Goal: Transaction & Acquisition: Purchase product/service

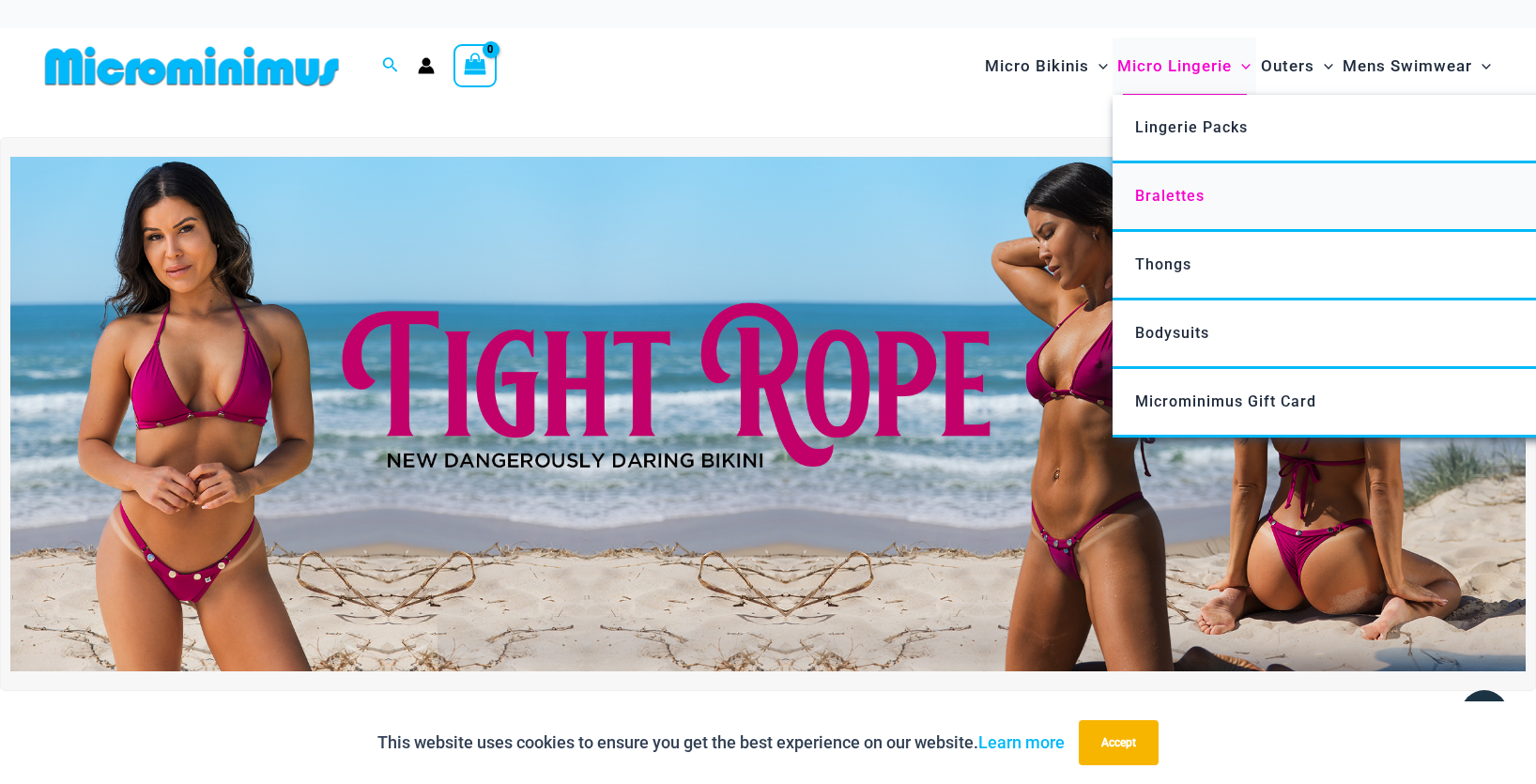
click at [1187, 201] on span "Bralettes" at bounding box center [1169, 196] width 70 height 18
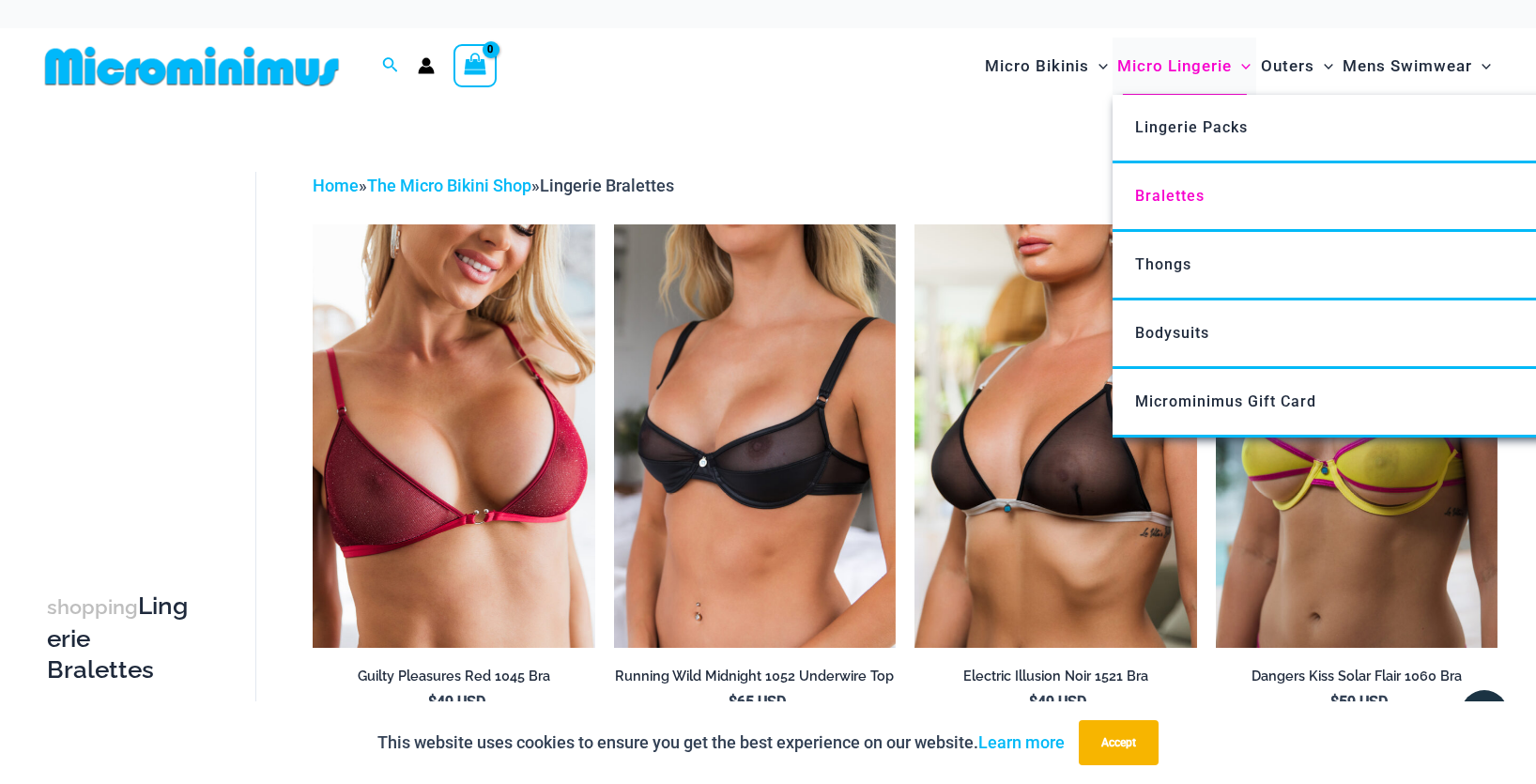
click at [1202, 67] on span "Micro Lingerie" at bounding box center [1174, 66] width 114 height 48
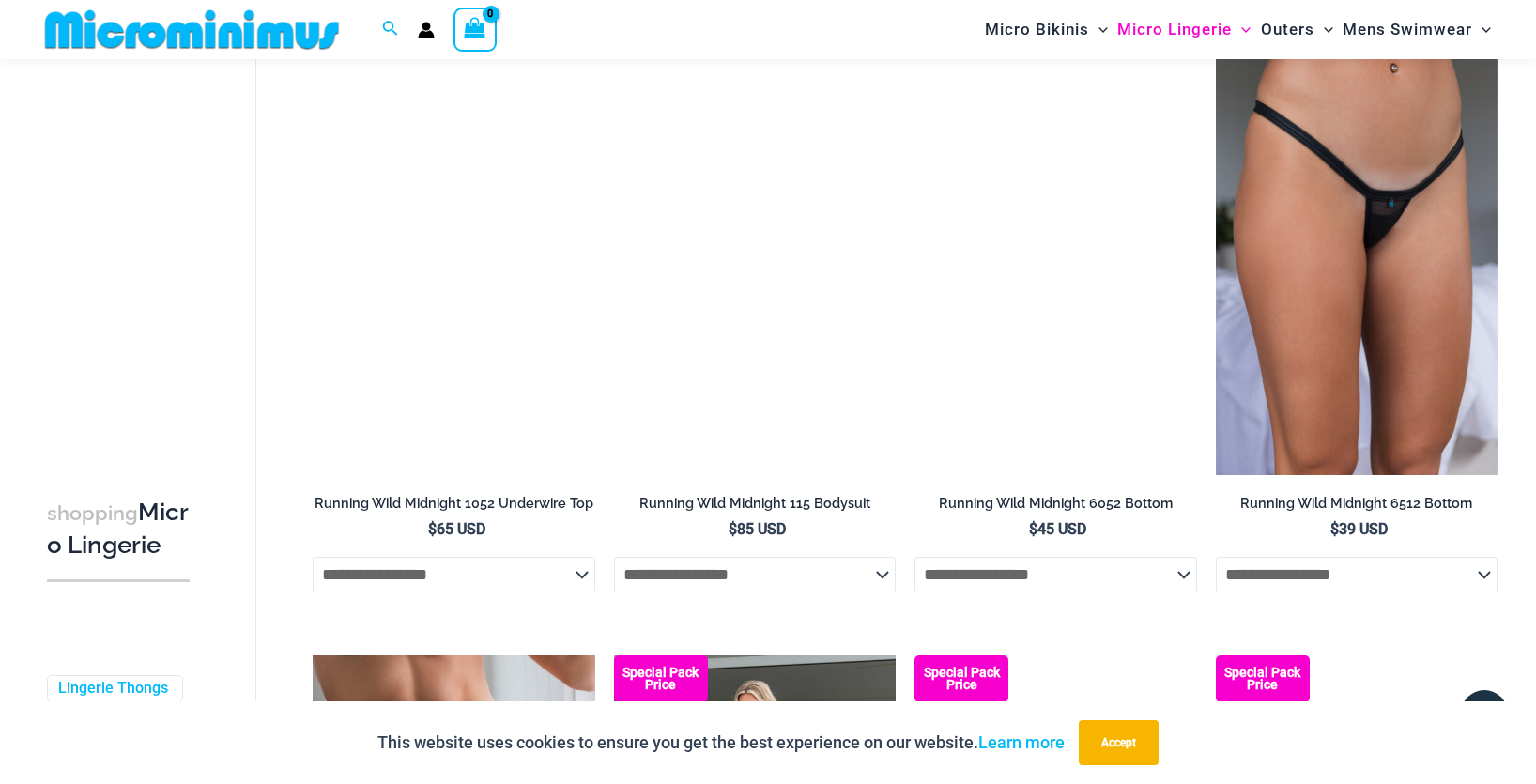
scroll to position [2118, 0]
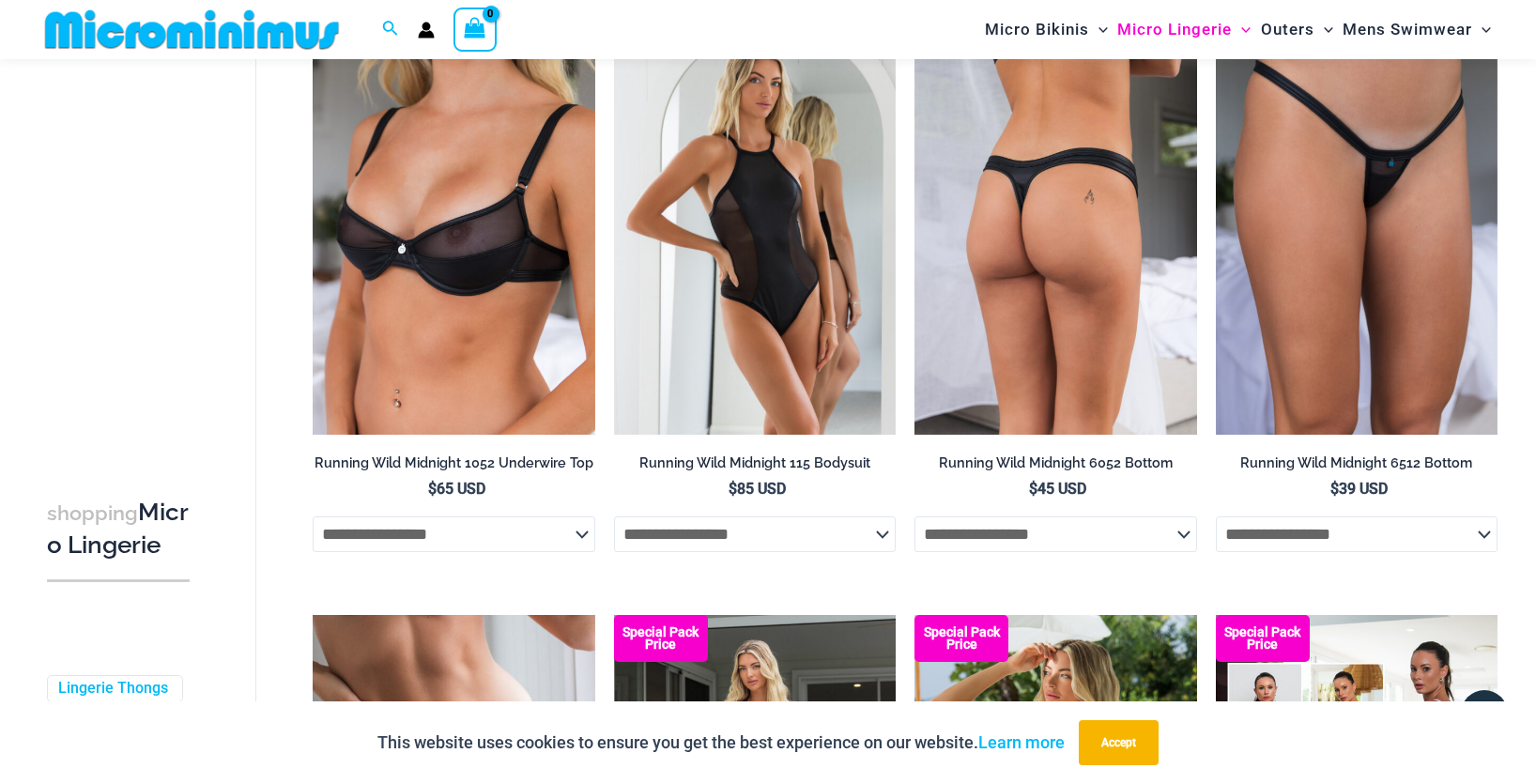
click at [1055, 247] on img at bounding box center [1055, 223] width 282 height 424
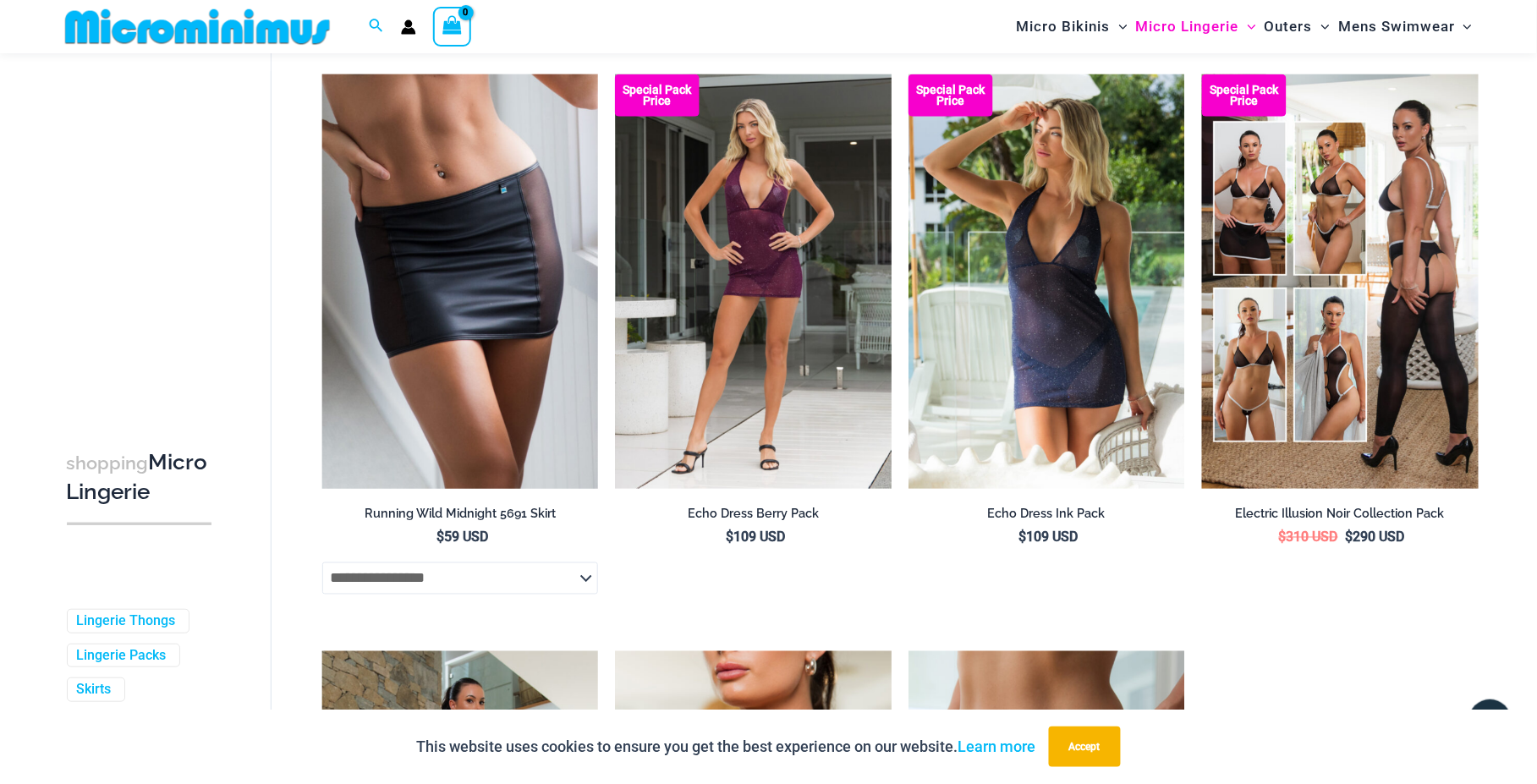
scroll to position [2526, 0]
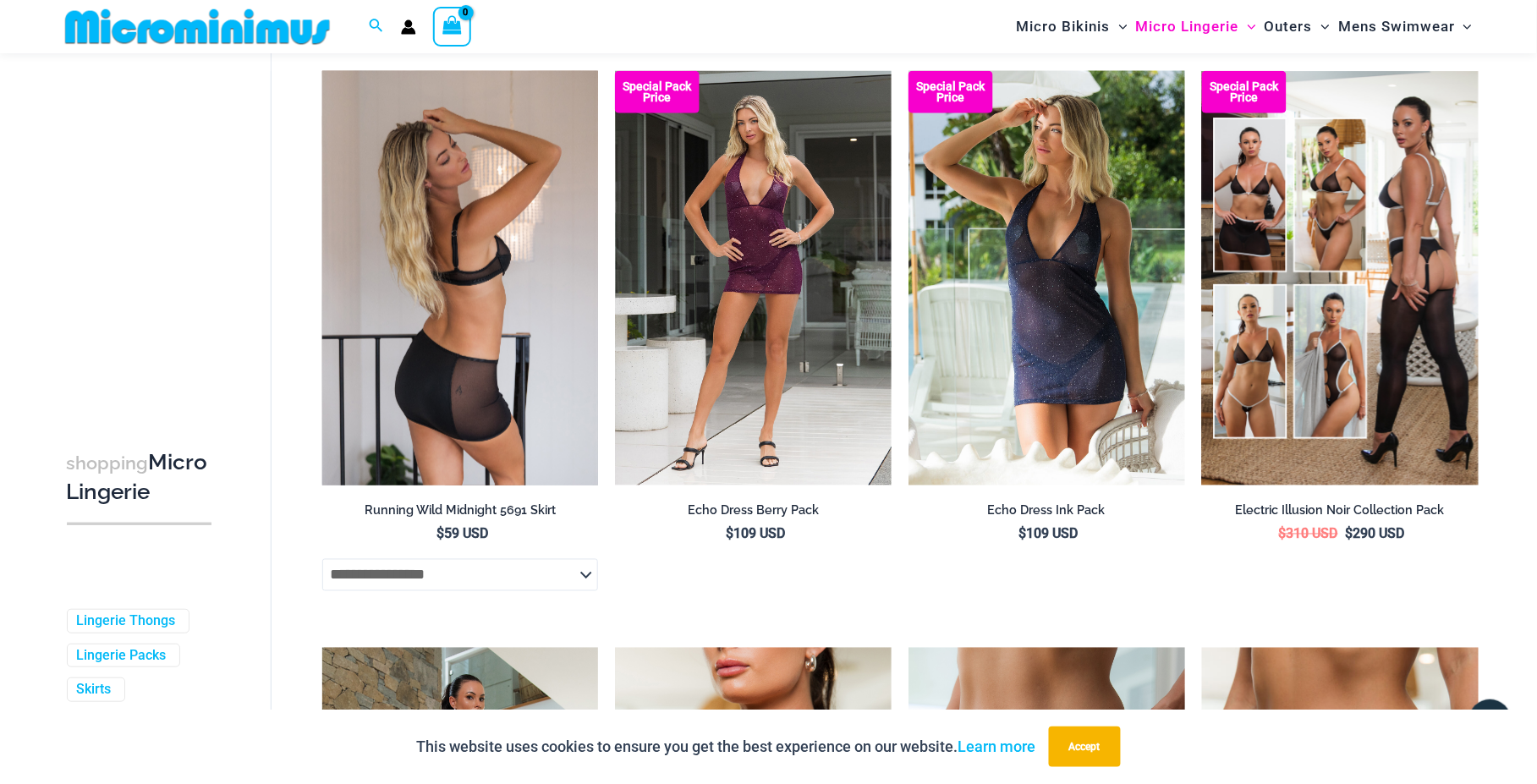
click at [544, 316] on img at bounding box center [461, 278] width 277 height 415
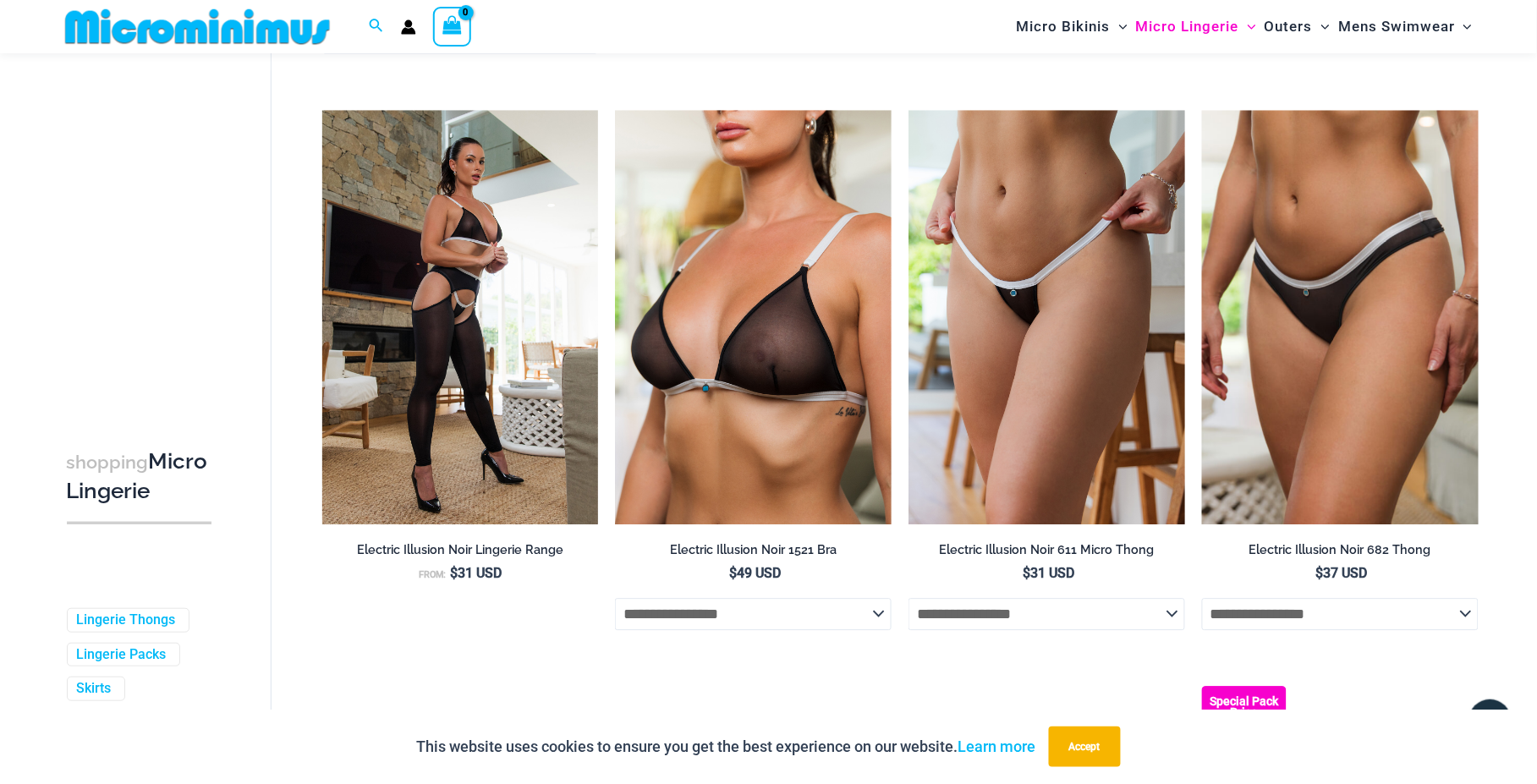
scroll to position [3090, 0]
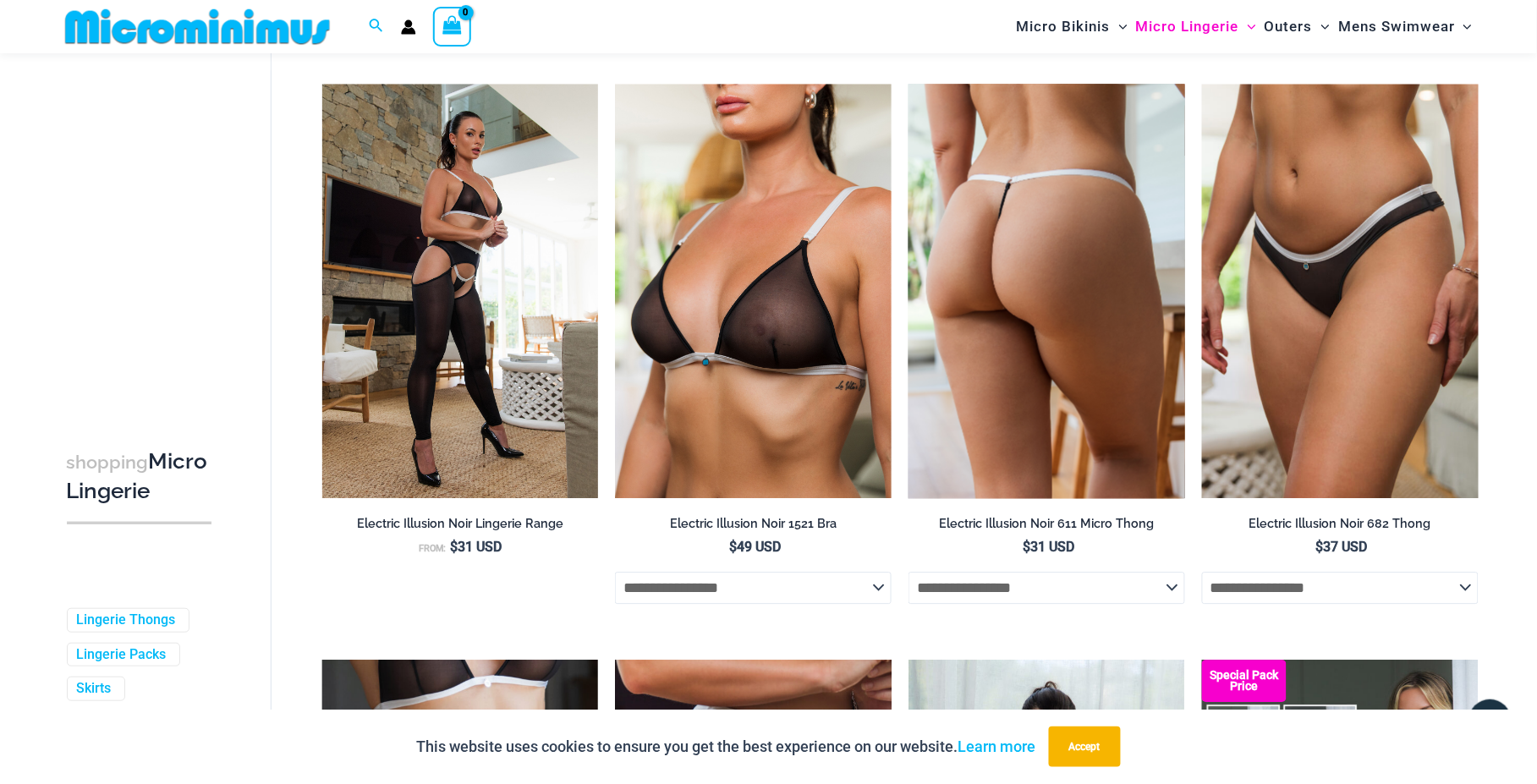
click at [1058, 309] on img at bounding box center [1047, 290] width 277 height 415
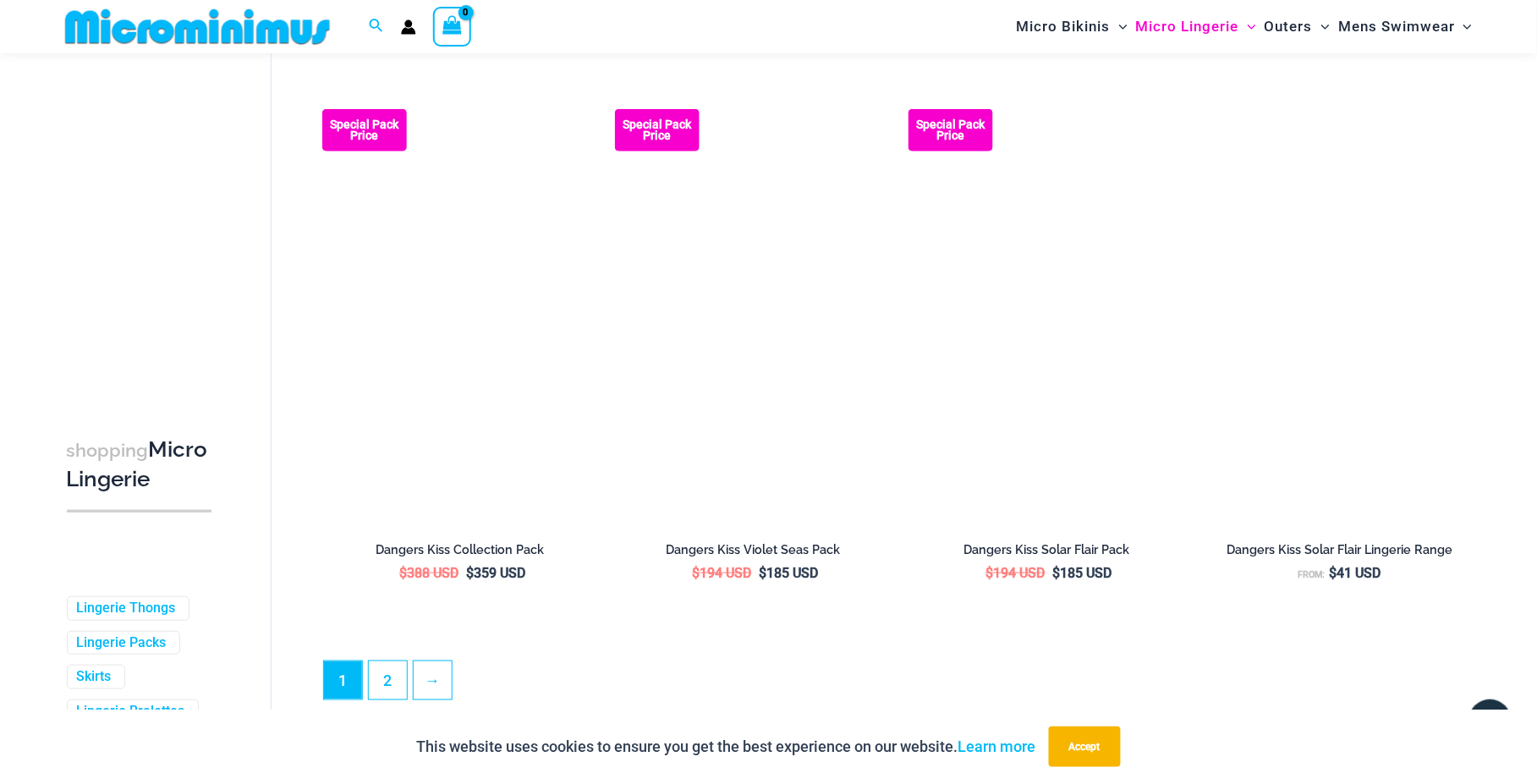
scroll to position [4556, 0]
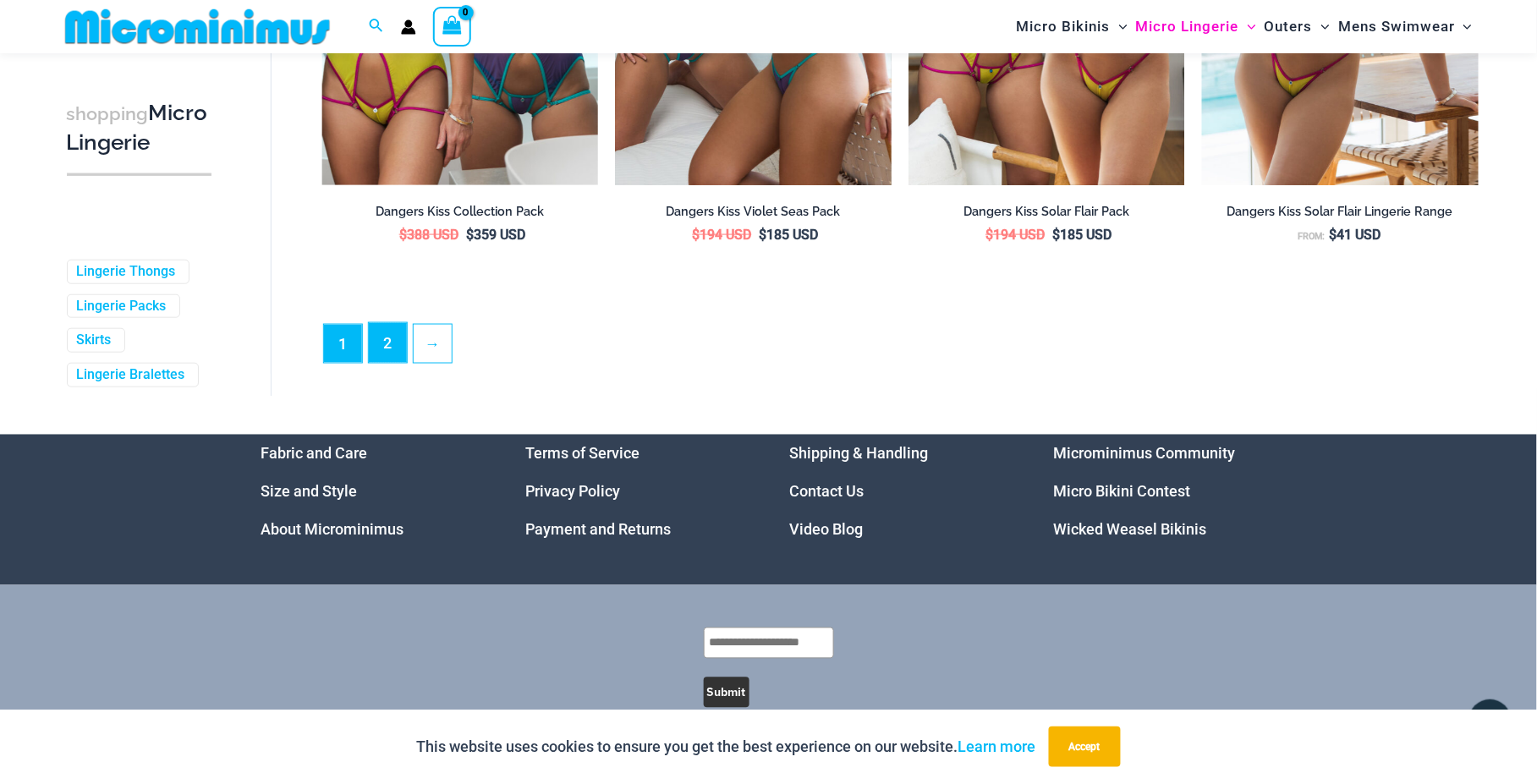
click at [384, 356] on link "2" at bounding box center [387, 343] width 38 height 40
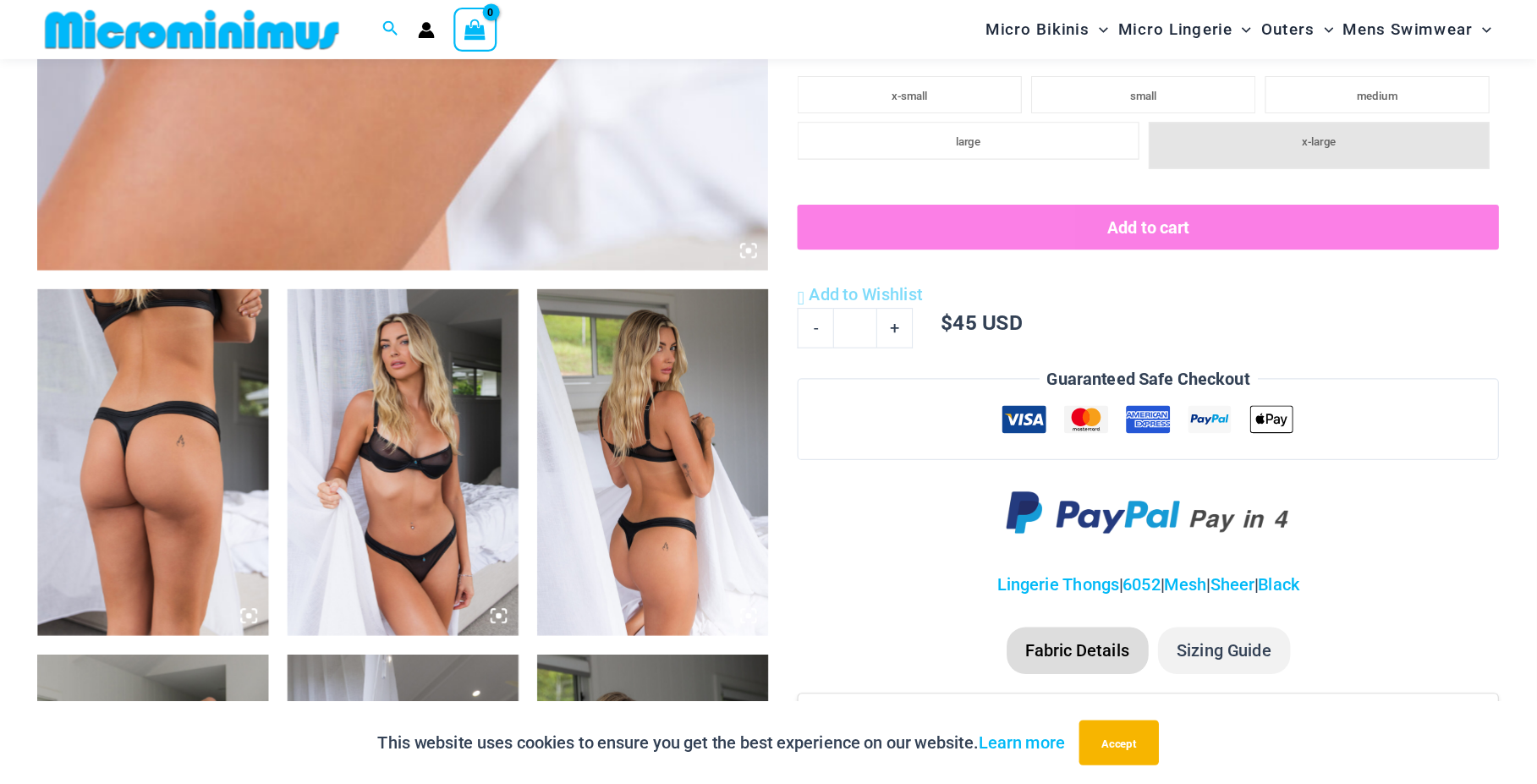
scroll to position [898, 0]
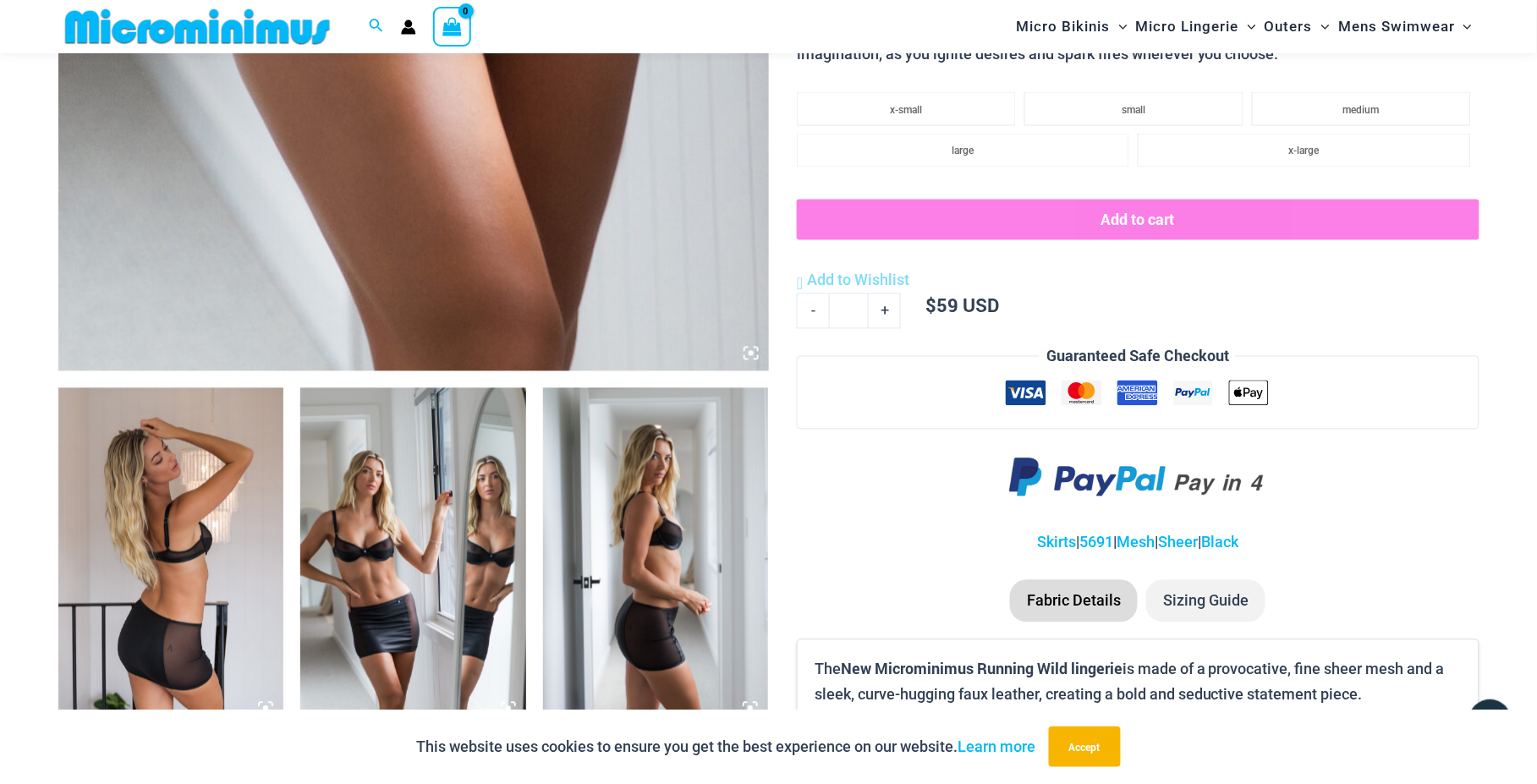
scroll to position [888, 0]
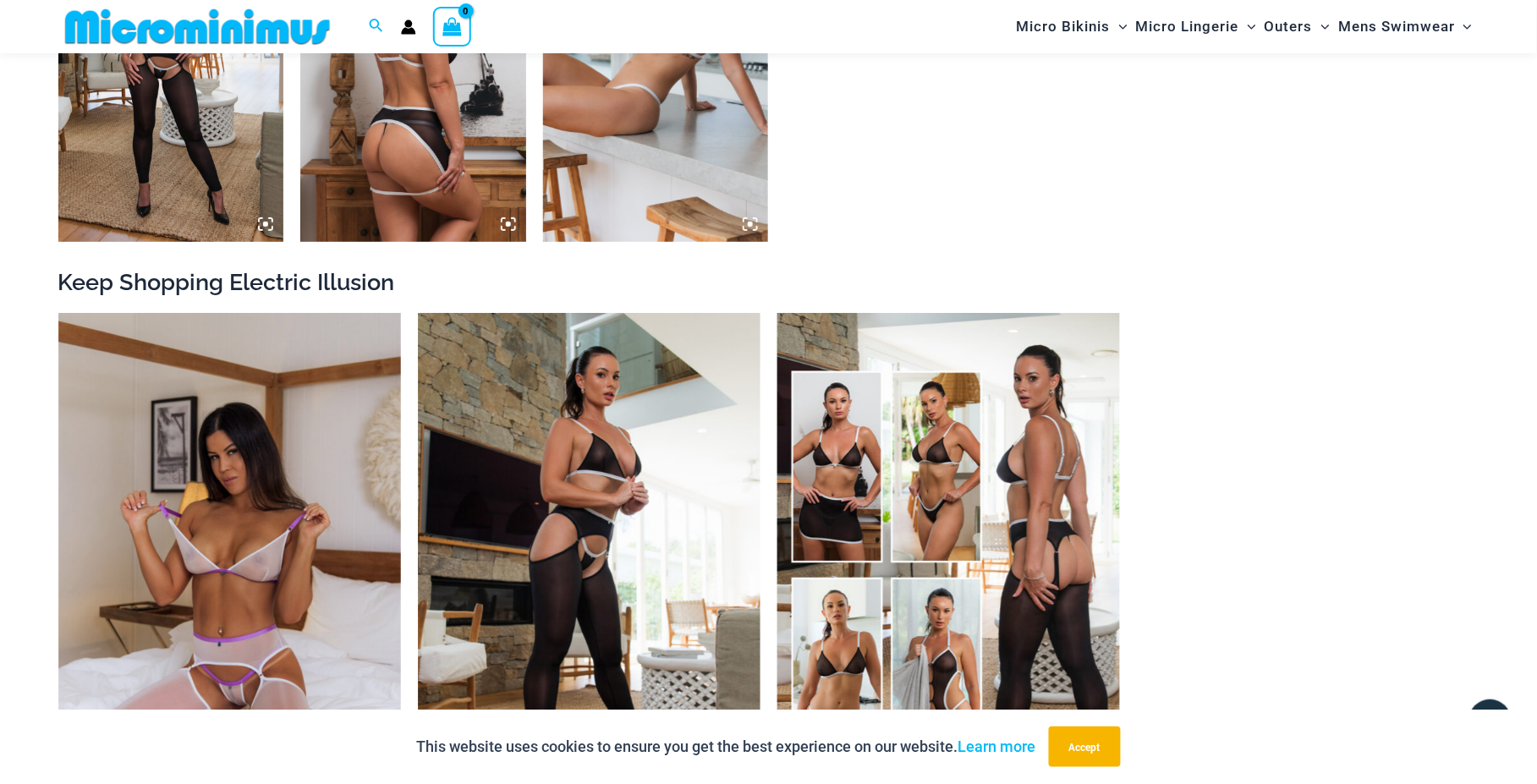
scroll to position [2127, 0]
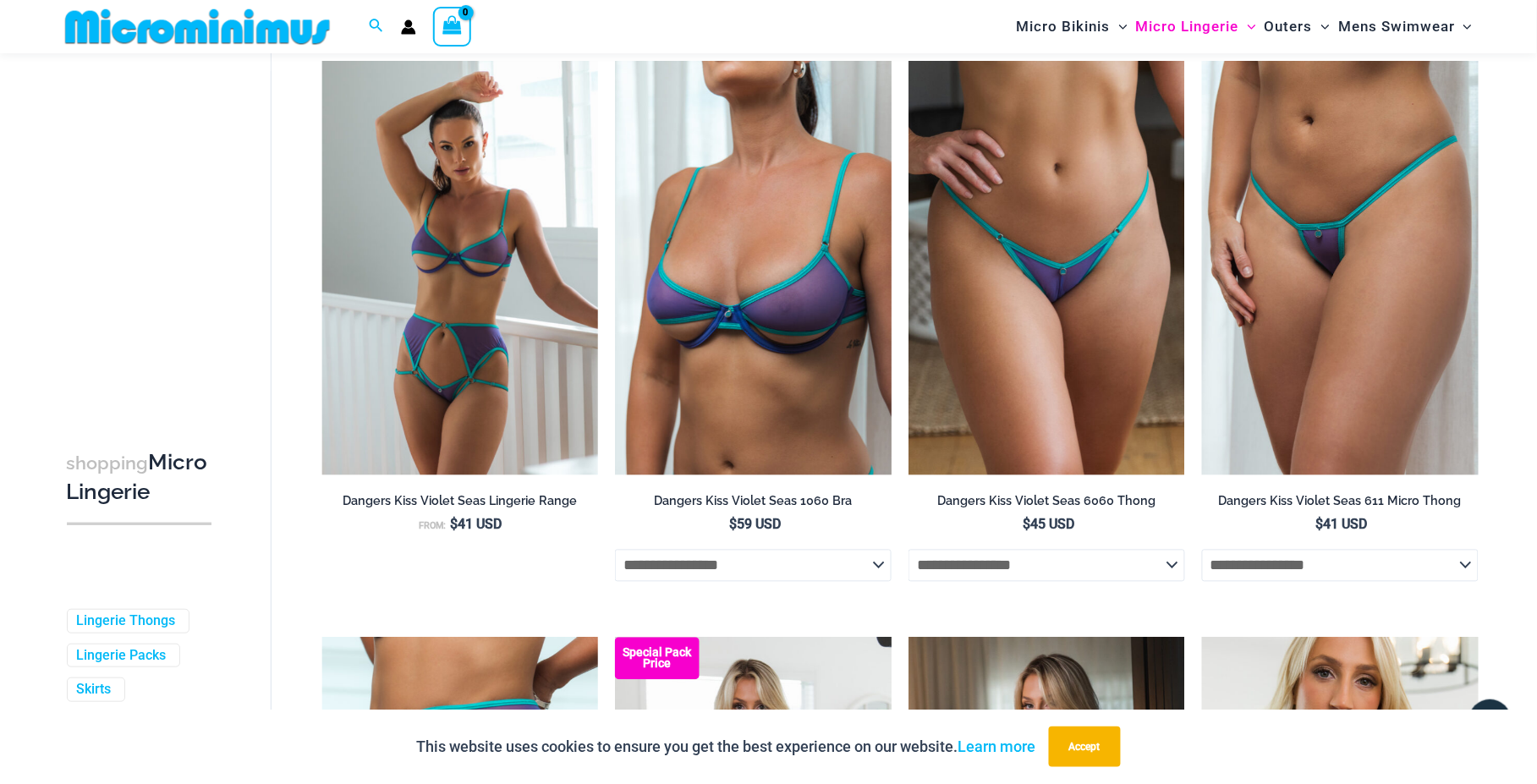
scroll to position [330, 0]
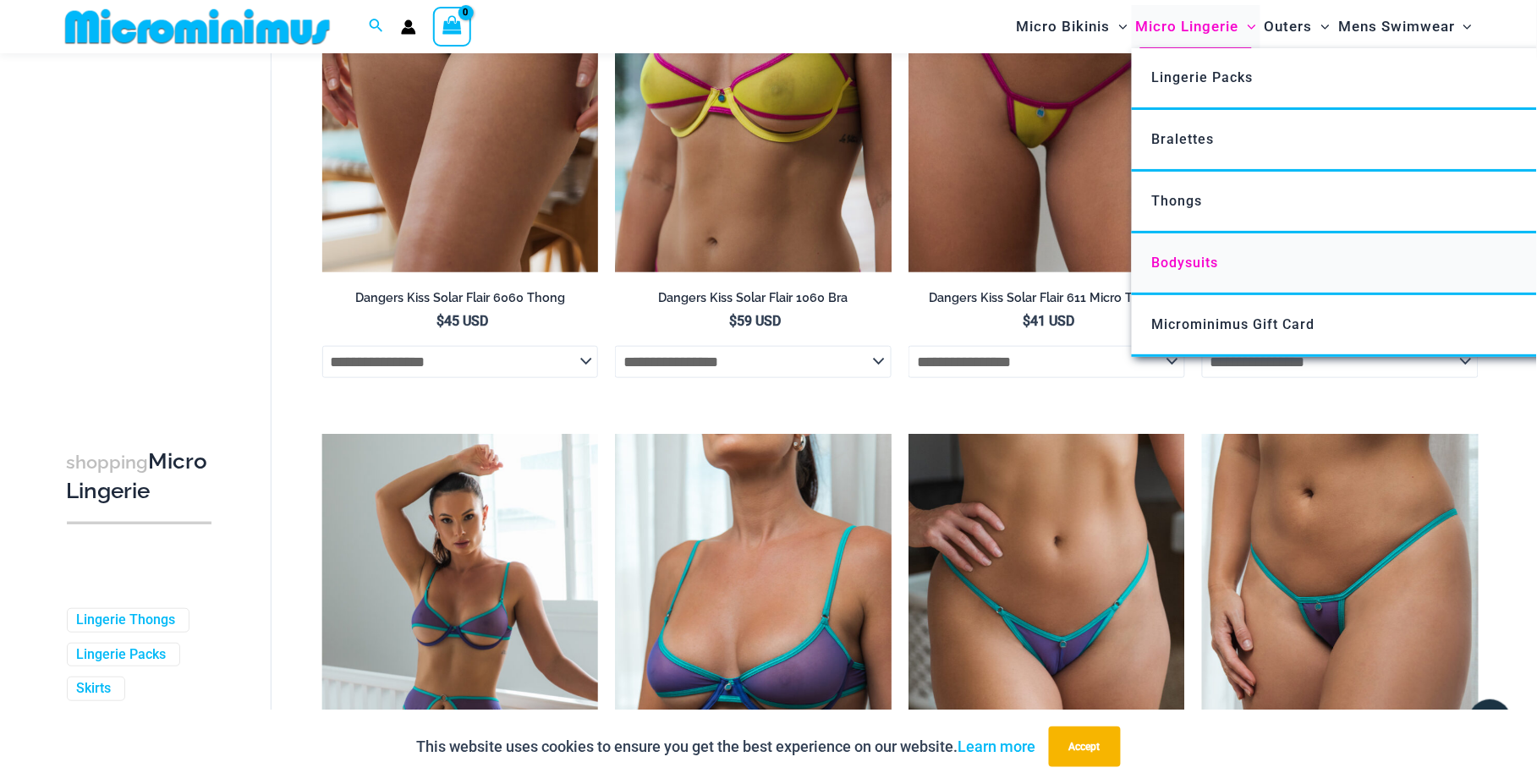
click at [1170, 267] on span "Bodysuits" at bounding box center [1185, 263] width 67 height 16
